Goal: Task Accomplishment & Management: Complete application form

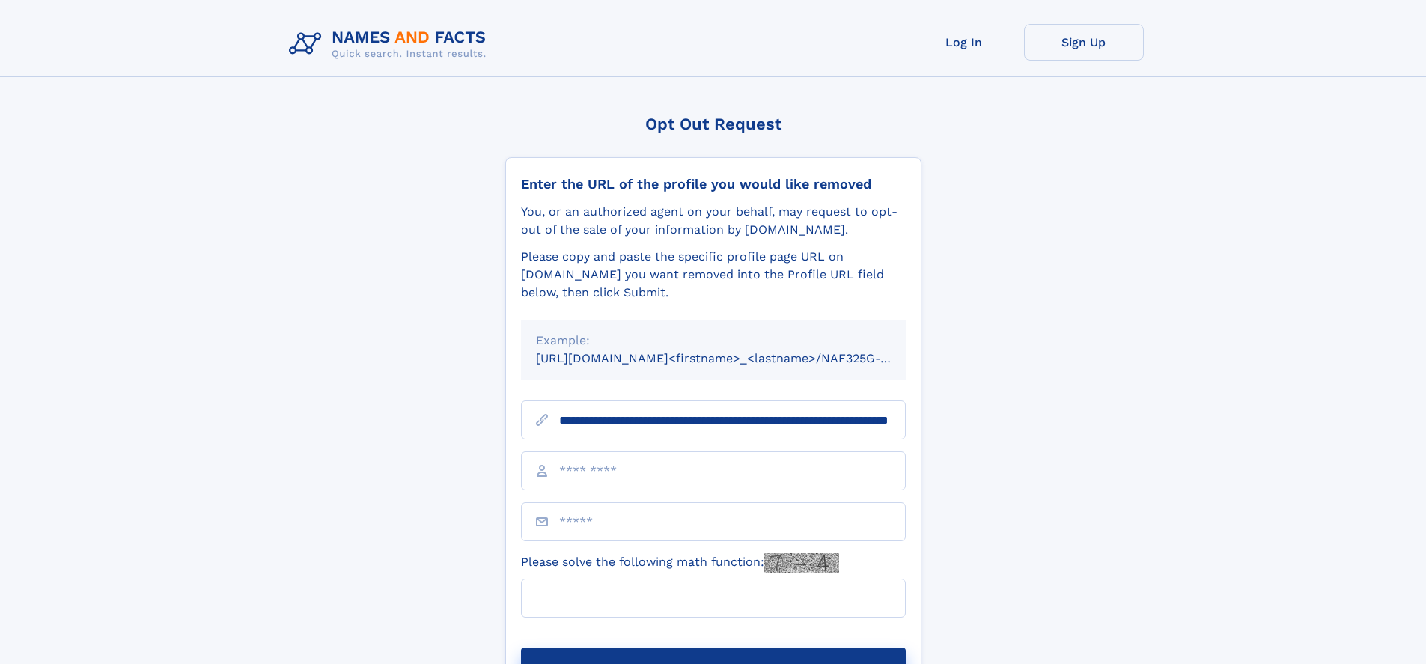
scroll to position [0, 141]
type input "**********"
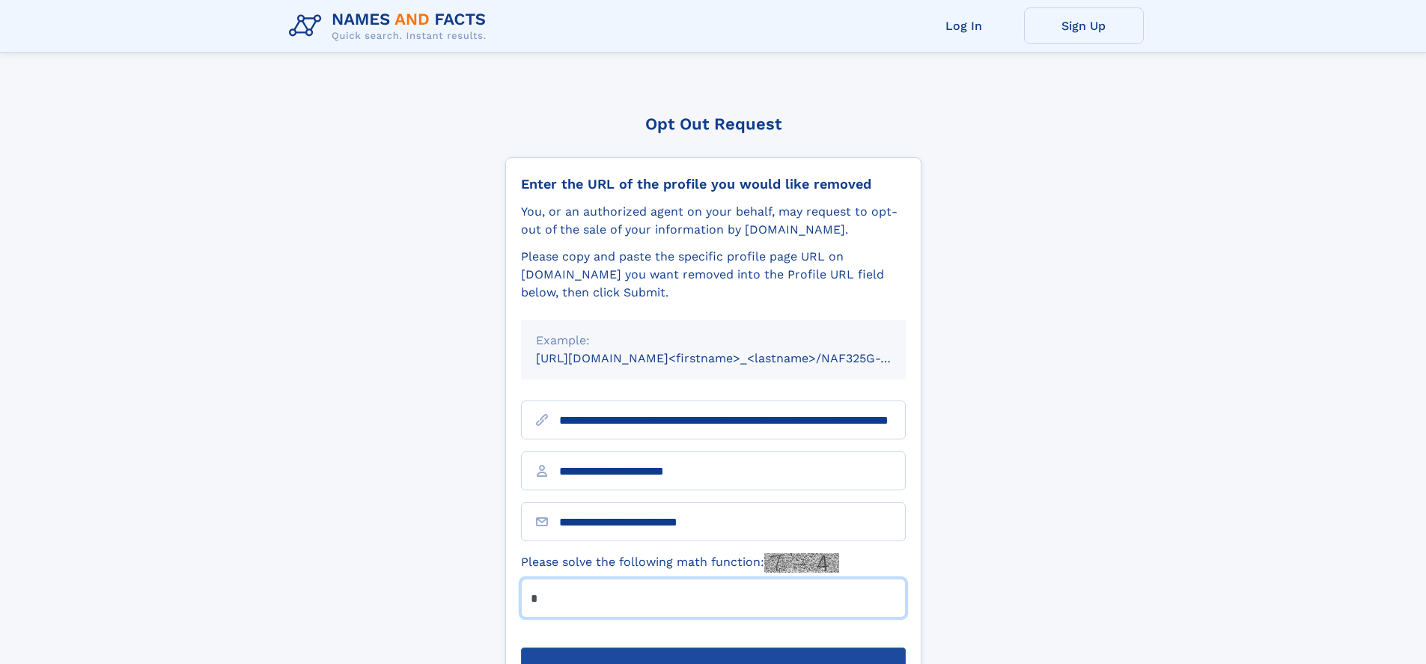
type input "*"
click at [713, 648] on button "Submit Opt Out Request" at bounding box center [713, 672] width 385 height 48
